Goal: Find contact information: Find contact information

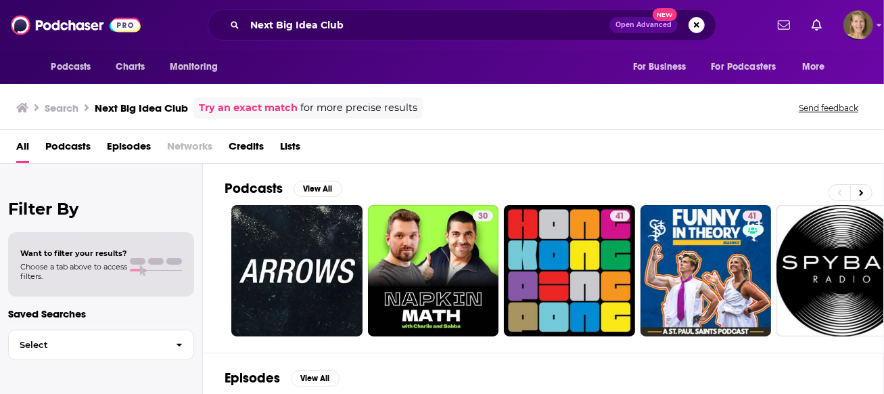
click at [74, 145] on span "Podcasts" at bounding box center [67, 149] width 45 height 28
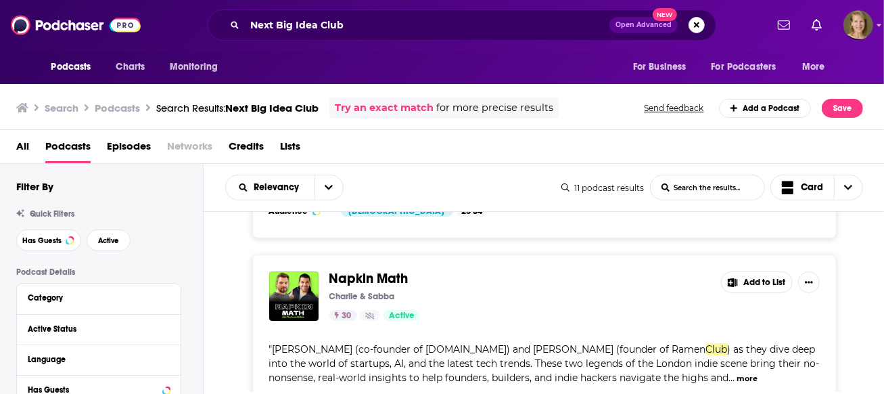
scroll to position [175, 0]
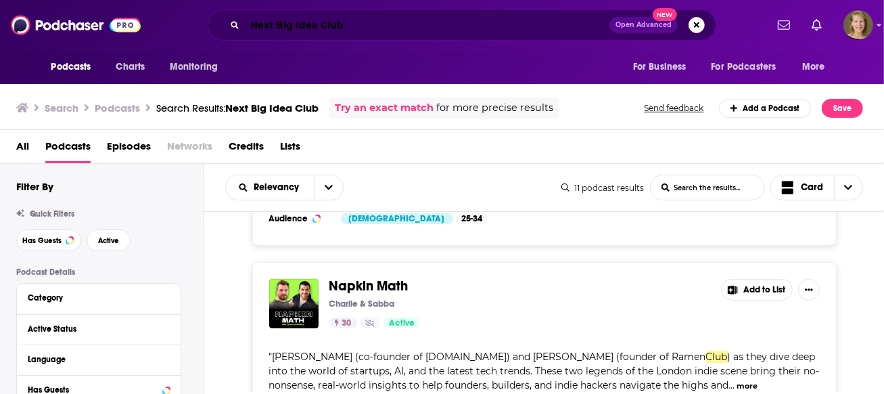
click at [337, 27] on input "Next Big Idea Club" at bounding box center [427, 25] width 364 height 22
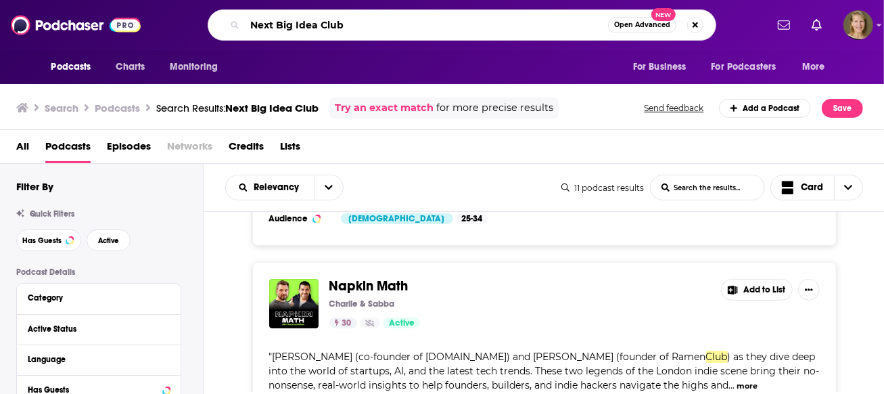
drag, startPoint x: 318, startPoint y: 22, endPoint x: 383, endPoint y: 22, distance: 64.2
click at [383, 22] on input "Next Big Idea Club" at bounding box center [426, 25] width 363 height 22
type input "Next Big Idea"
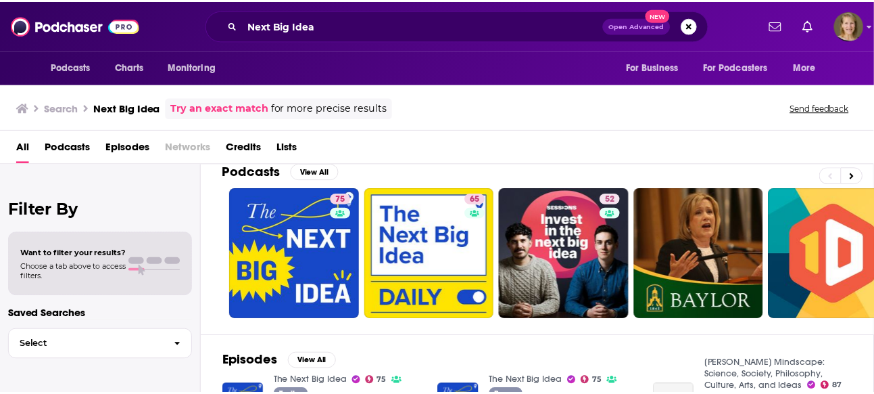
scroll to position [30, 0]
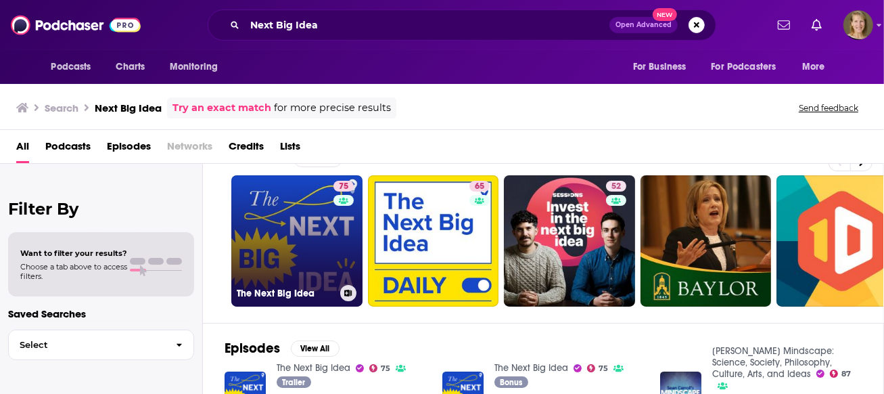
click at [285, 256] on link "75 The Next Big Idea" at bounding box center [296, 240] width 131 height 131
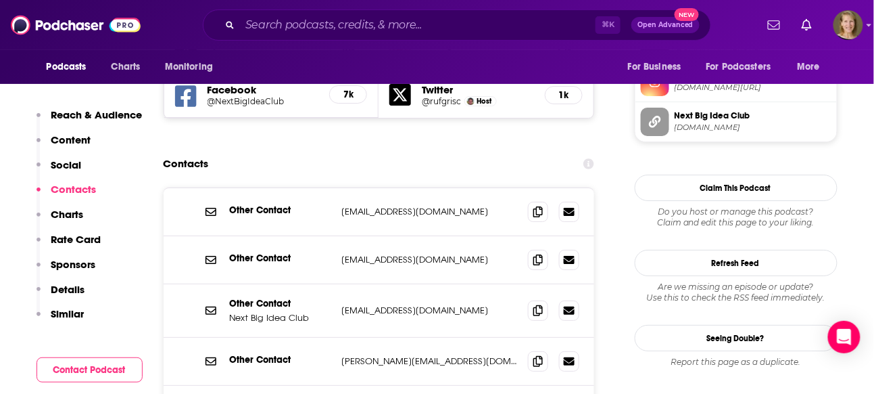
scroll to position [1246, 0]
drag, startPoint x: 458, startPoint y: 233, endPoint x: 341, endPoint y: 233, distance: 116.3
click at [342, 304] on p "[EMAIL_ADDRESS][DOMAIN_NAME]" at bounding box center [430, 309] width 176 height 11
drag, startPoint x: 459, startPoint y: 331, endPoint x: 340, endPoint y: 328, distance: 119.0
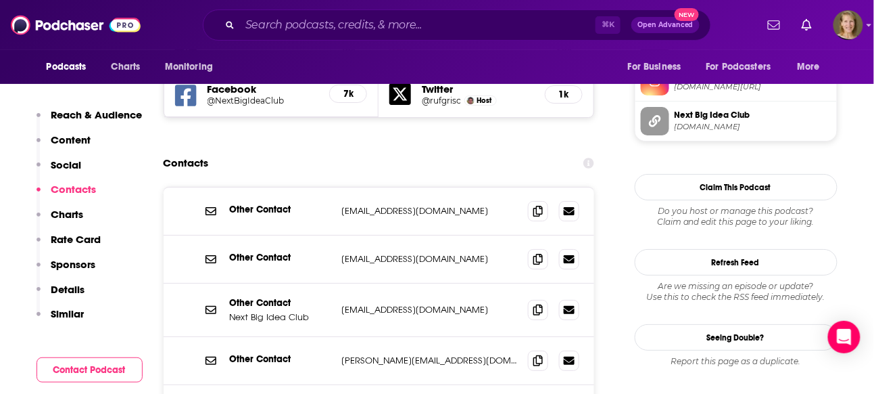
copy p "[EMAIL_ADDRESS][DOMAIN_NAME]"
click at [569, 305] on icon at bounding box center [569, 309] width 11 height 8
click at [544, 299] on span at bounding box center [538, 309] width 20 height 20
